Goal: Task Accomplishment & Management: Manage account settings

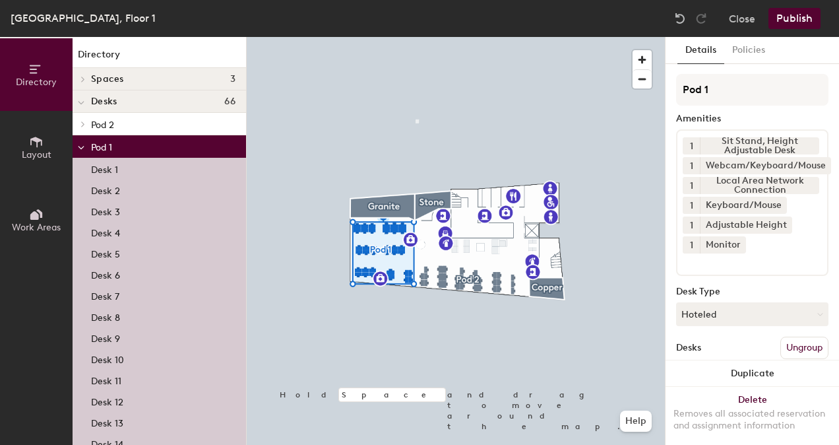
click at [420, 37] on div at bounding box center [456, 37] width 418 height 0
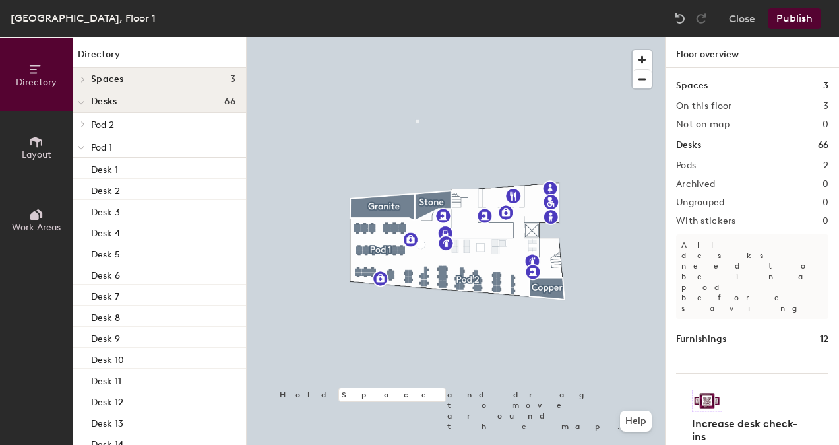
click at [694, 140] on h1 "Desks" at bounding box center [688, 145] width 25 height 15
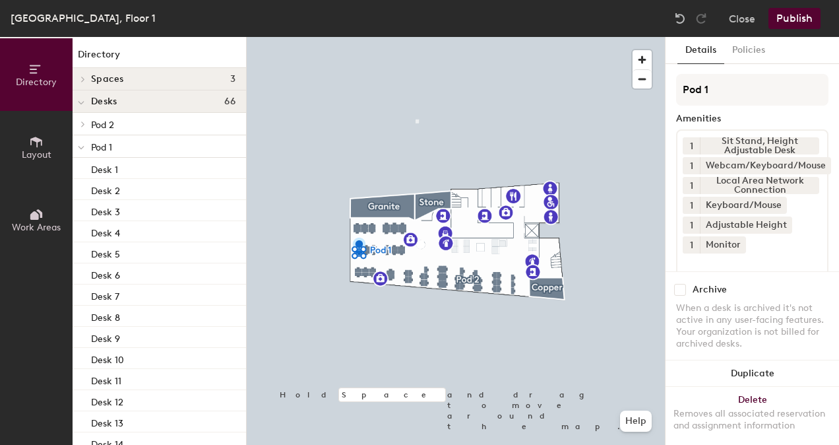
scroll to position [132, 0]
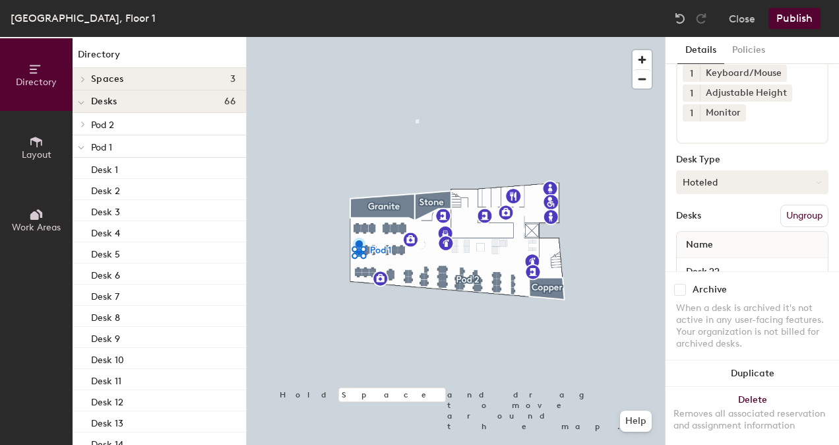
click at [816, 181] on icon at bounding box center [819, 182] width 6 height 6
click at [696, 224] on div "Assigned" at bounding box center [743, 223] width 132 height 20
click at [732, 244] on div "Name" at bounding box center [752, 244] width 151 height 26
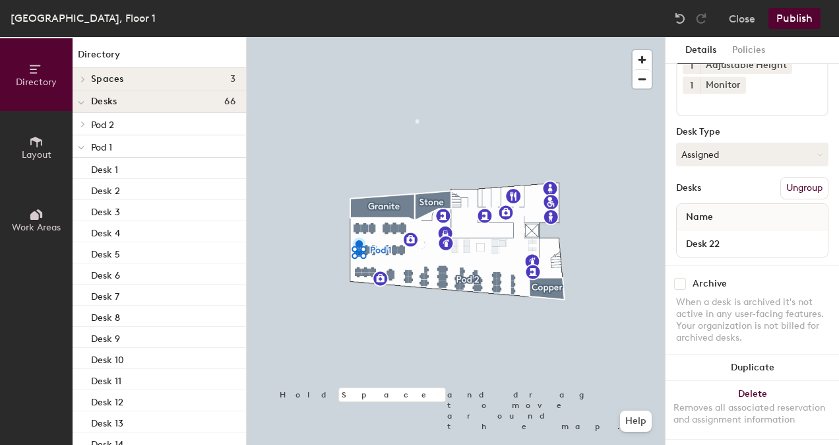
scroll to position [175, 0]
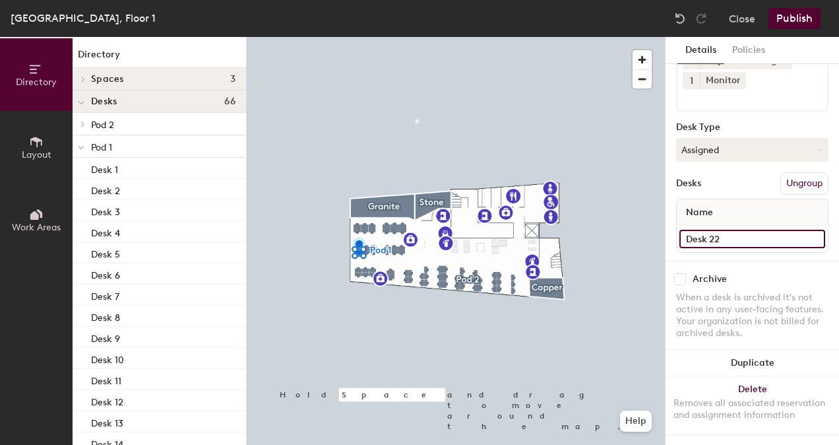
click at [806, 230] on input "Desk 22" at bounding box center [752, 239] width 146 height 18
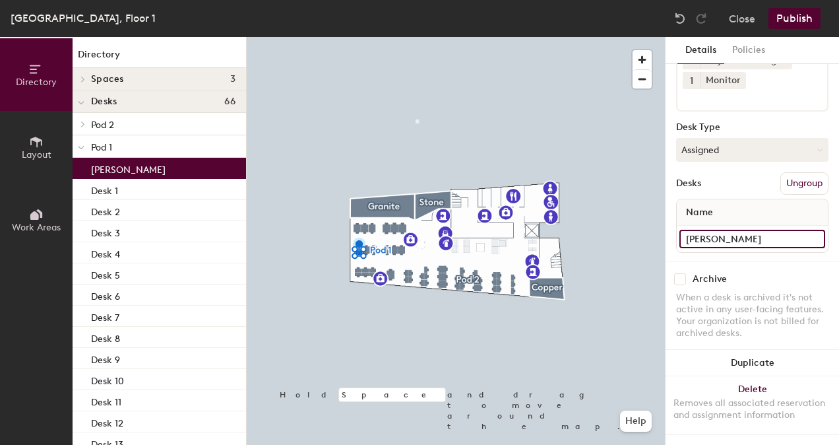
type input "[PERSON_NAME]"
click at [679, 273] on input "checkbox" at bounding box center [680, 279] width 12 height 12
checkbox input "false"
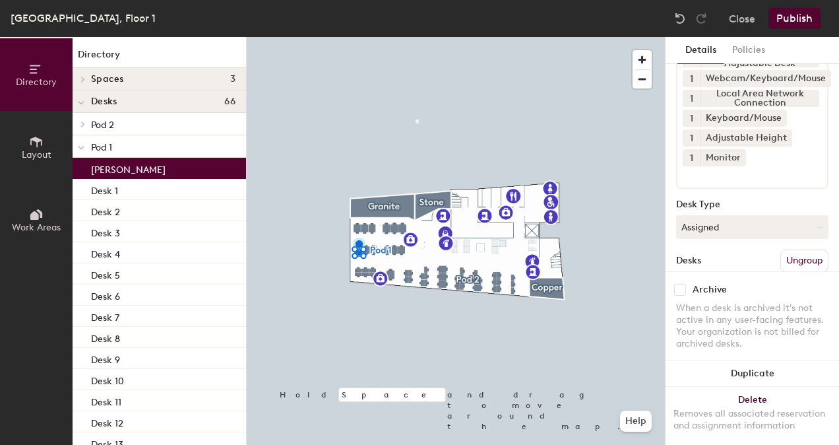
scroll to position [0, 0]
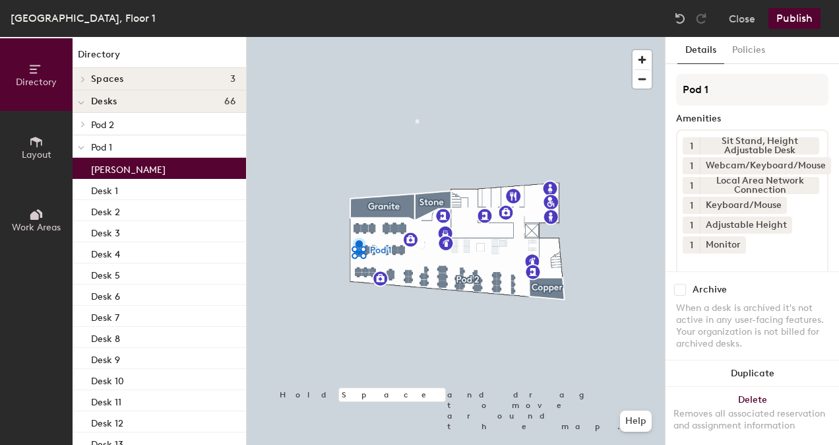
click at [795, 18] on button "Publish" at bounding box center [794, 18] width 52 height 21
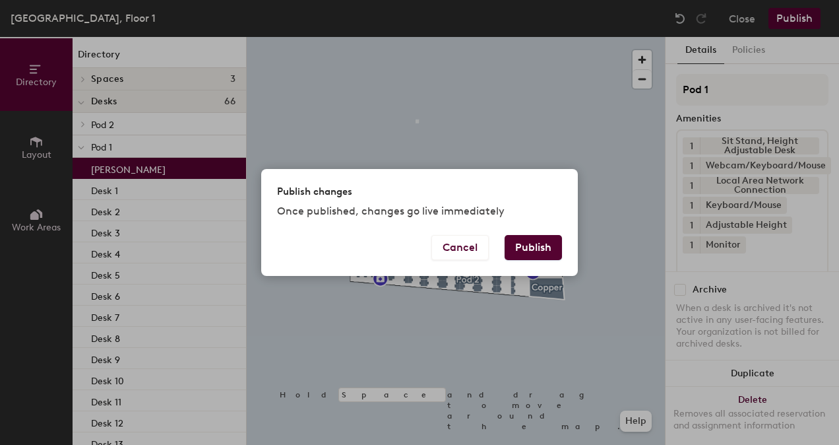
click at [530, 251] on button "Publish" at bounding box center [533, 247] width 57 height 25
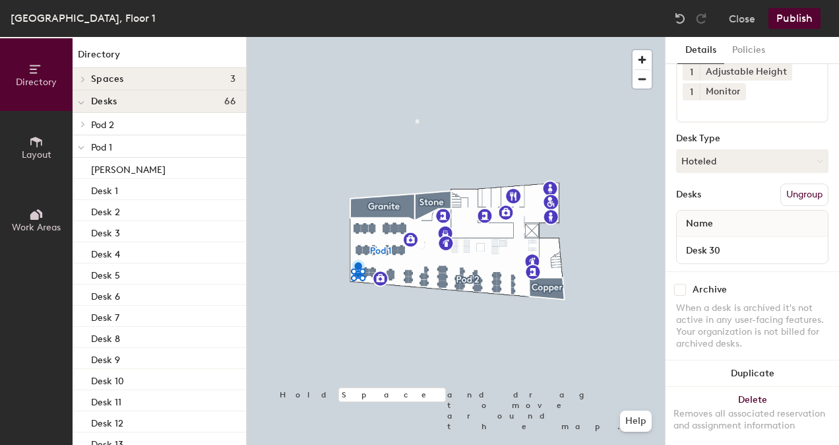
scroll to position [175, 0]
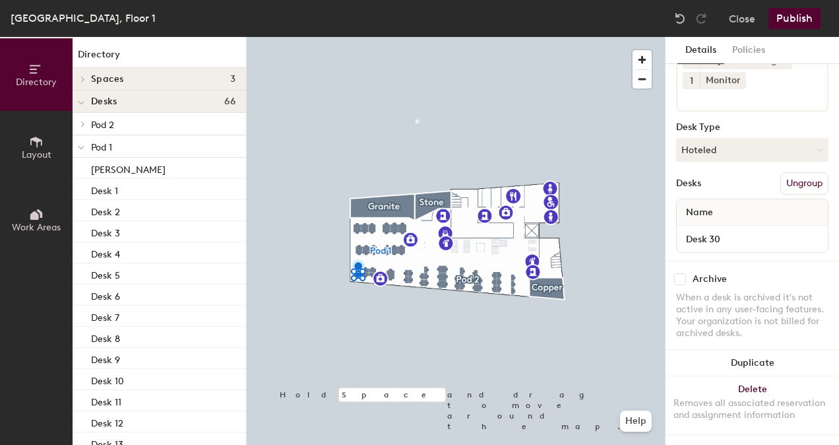
click at [725, 202] on div "Name" at bounding box center [752, 212] width 151 height 26
click at [722, 230] on input "Desk 30" at bounding box center [752, 239] width 146 height 18
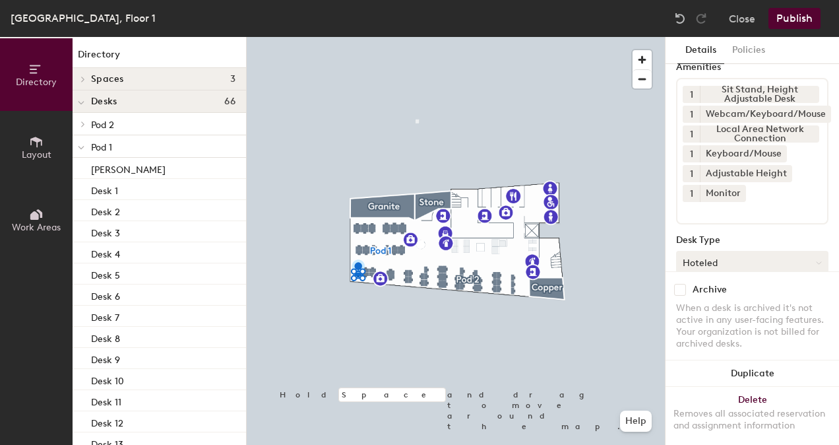
scroll to position [0, 0]
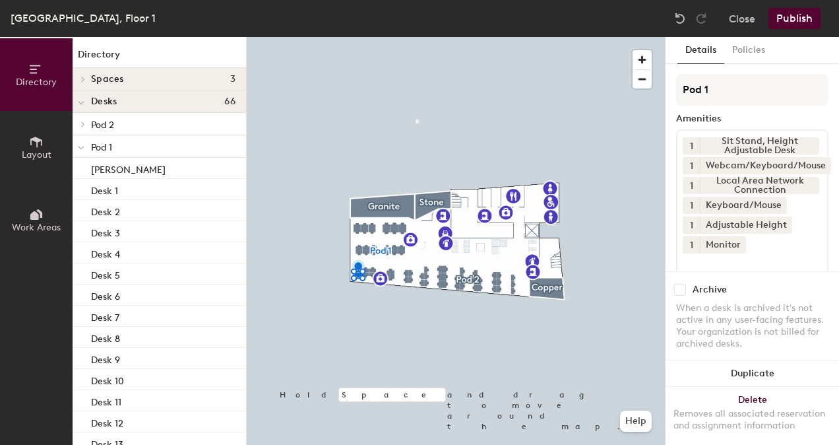
type input "[PERSON_NAME]"
click at [795, 23] on button "Publish" at bounding box center [794, 18] width 52 height 21
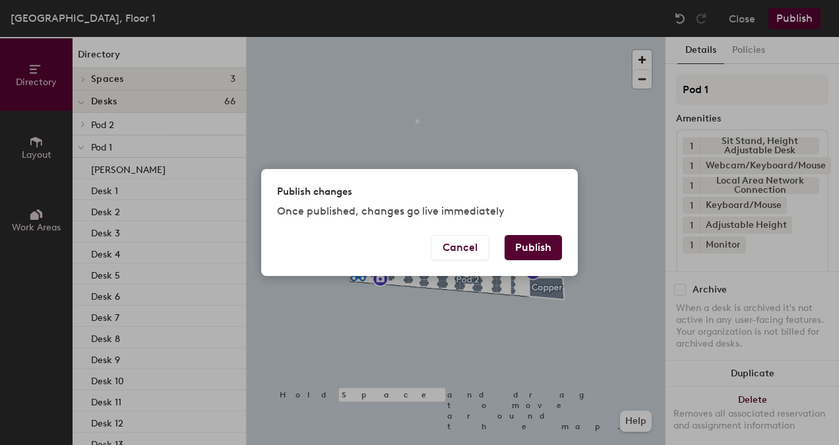
click at [542, 245] on button "Publish" at bounding box center [533, 247] width 57 height 25
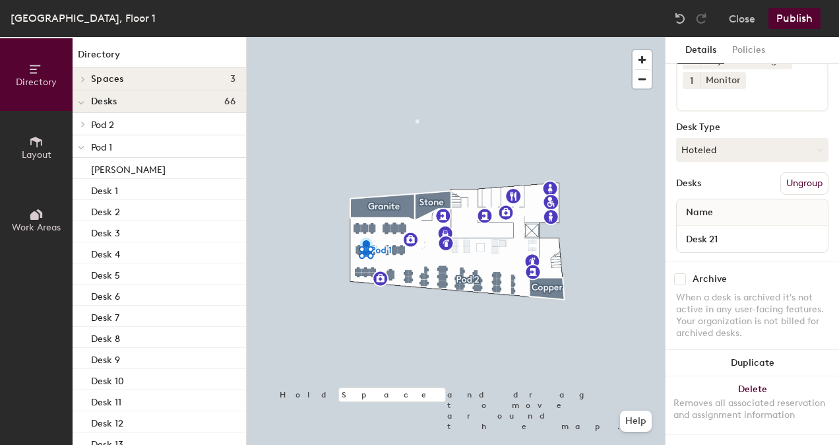
scroll to position [175, 0]
click at [741, 230] on input "Desk 21" at bounding box center [752, 239] width 146 height 18
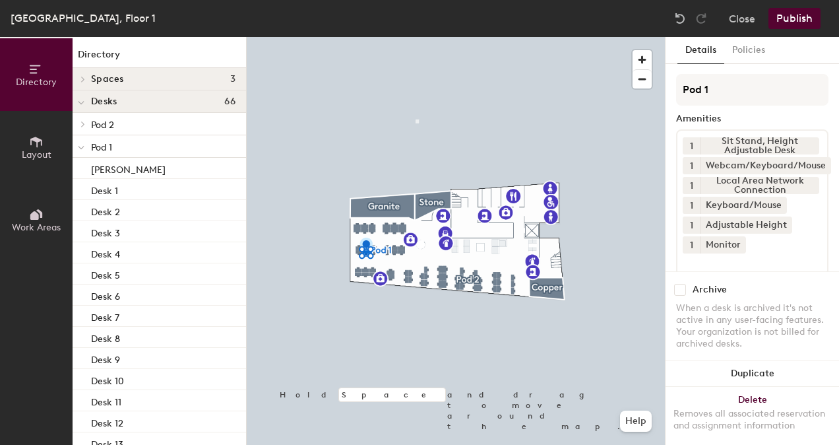
type input "[PERSON_NAME]"
click at [785, 18] on button "Publish" at bounding box center [794, 18] width 52 height 21
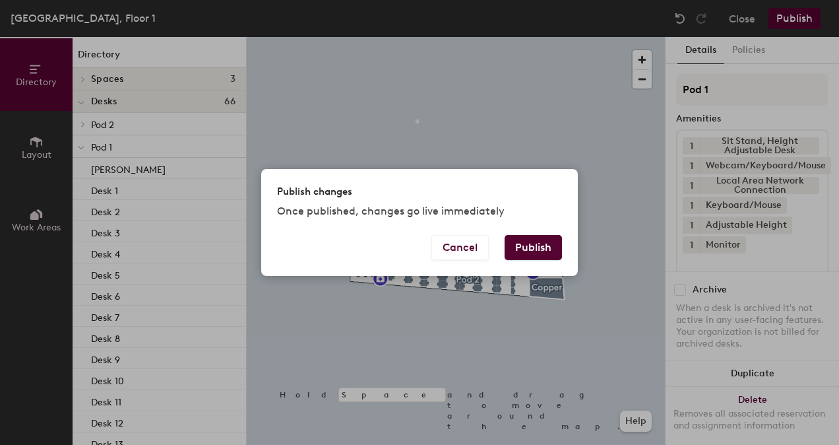
click at [536, 247] on button "Publish" at bounding box center [533, 247] width 57 height 25
